Goal: Navigation & Orientation: Find specific page/section

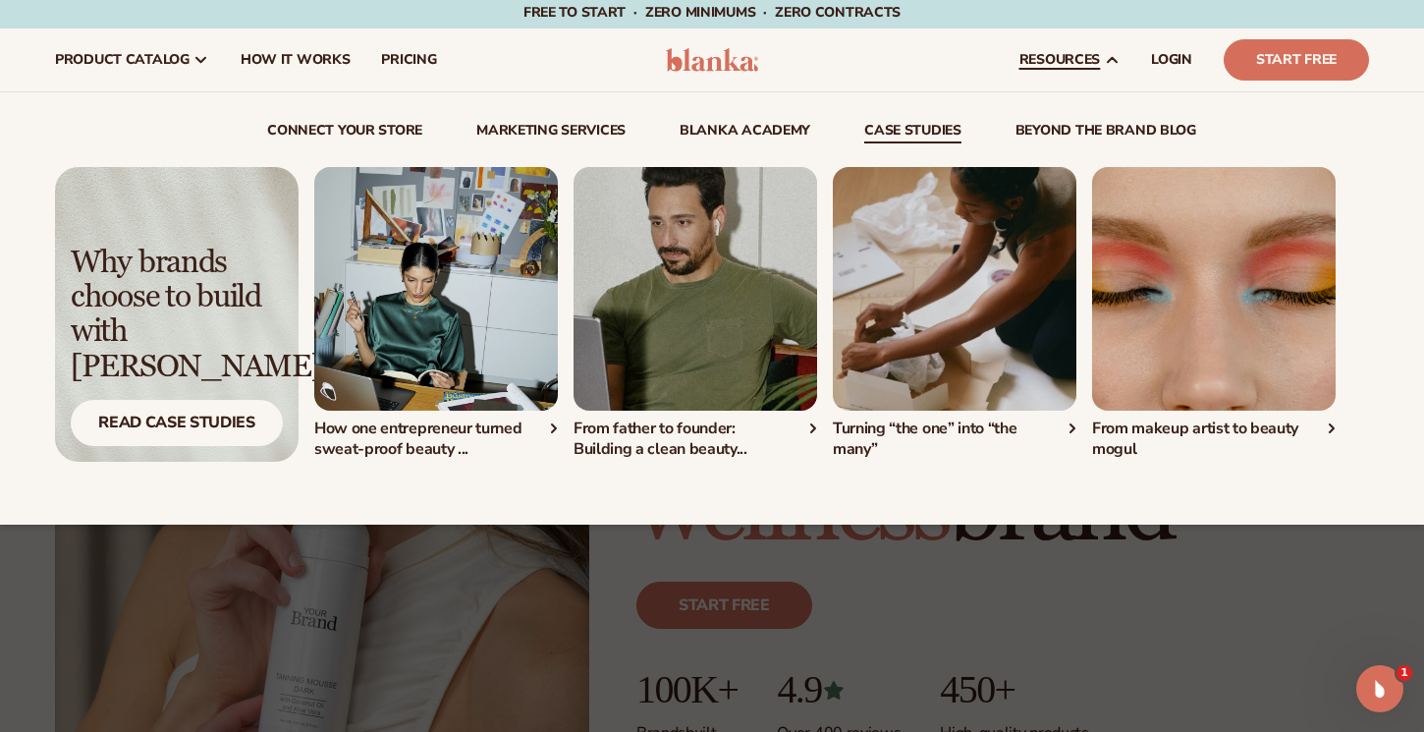
click at [1087, 128] on link "beyond the brand blog" at bounding box center [1105, 134] width 181 height 20
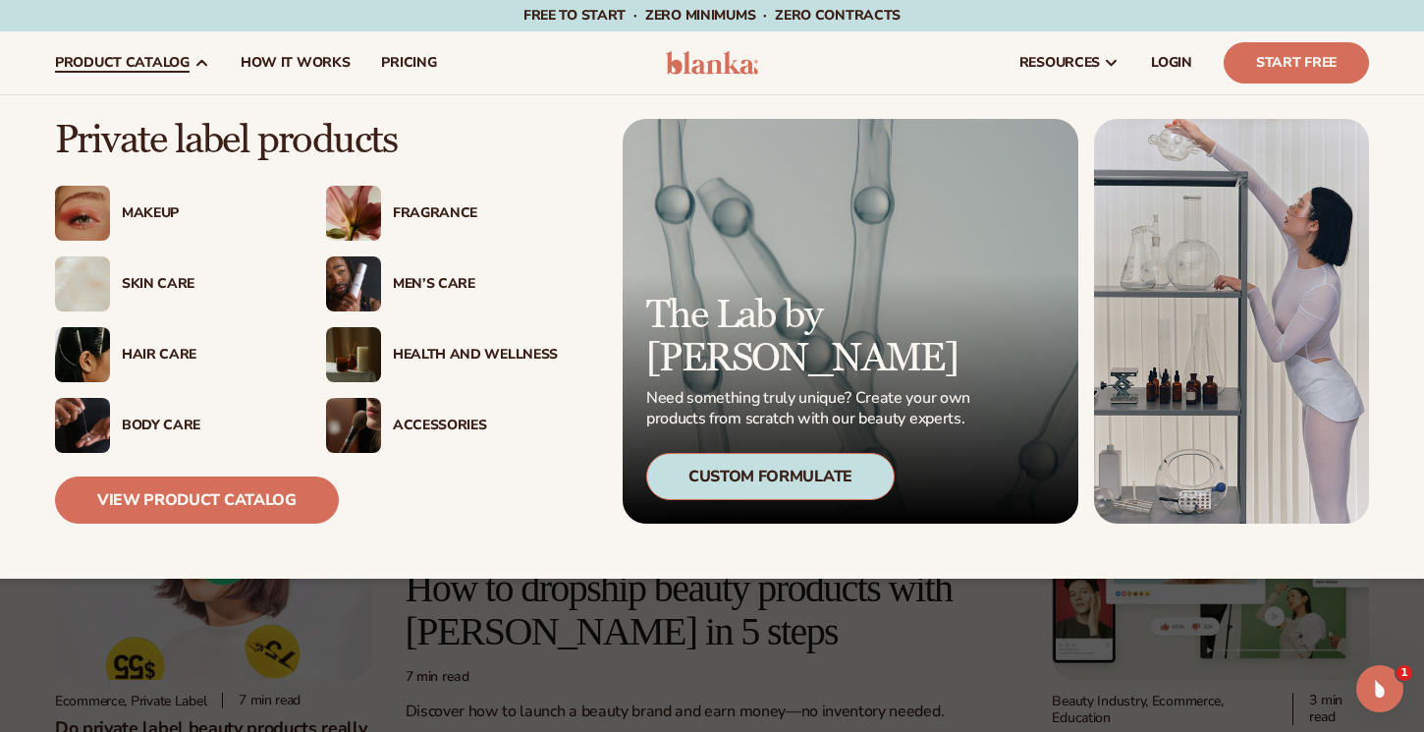
click at [106, 58] on span "product catalog" at bounding box center [122, 63] width 135 height 16
click at [191, 506] on link "View Product Catalog" at bounding box center [197, 499] width 284 height 47
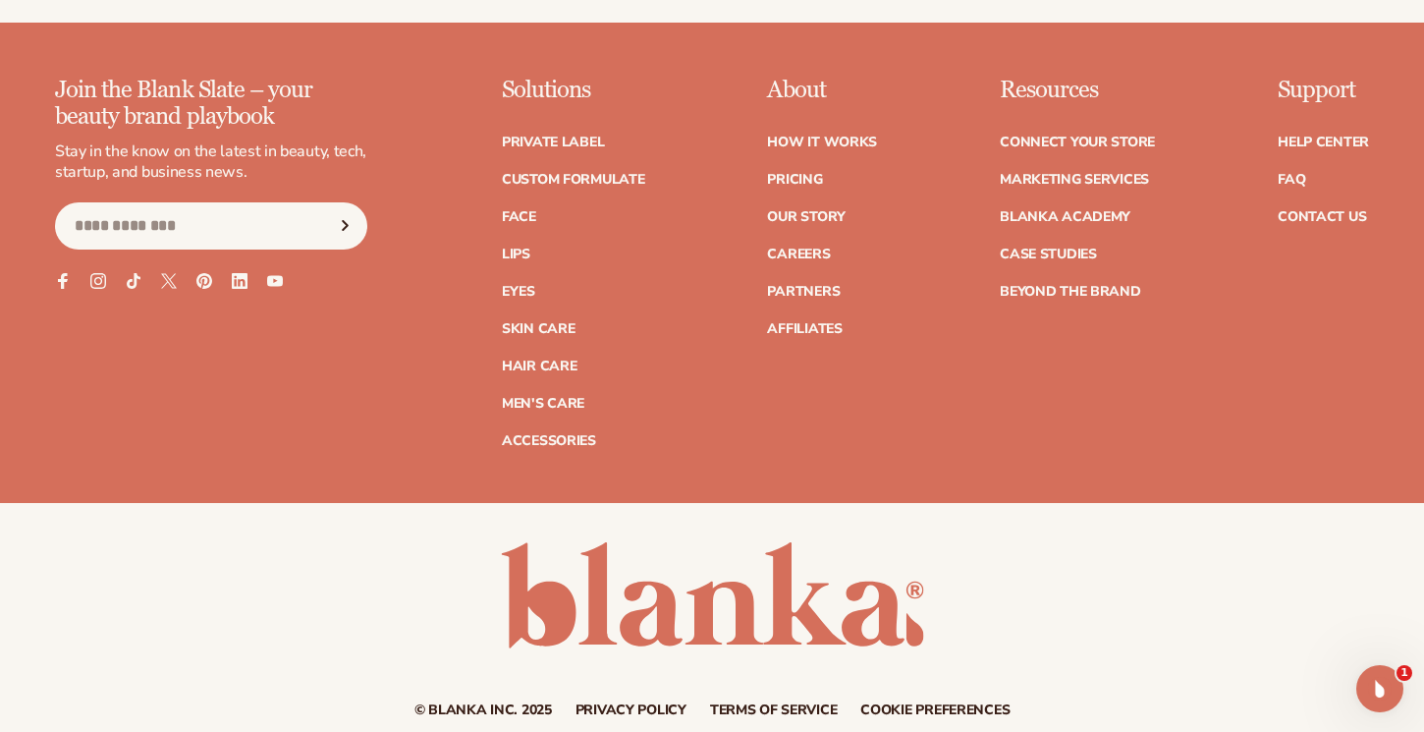
scroll to position [3514, 0]
